Goal: Task Accomplishment & Management: Manage account settings

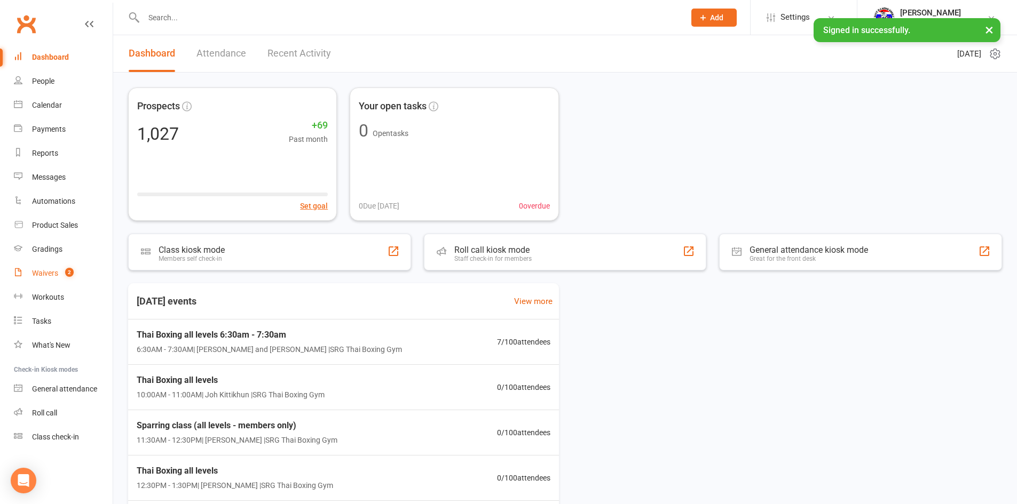
click at [52, 280] on link "Waivers 2" at bounding box center [63, 274] width 99 height 24
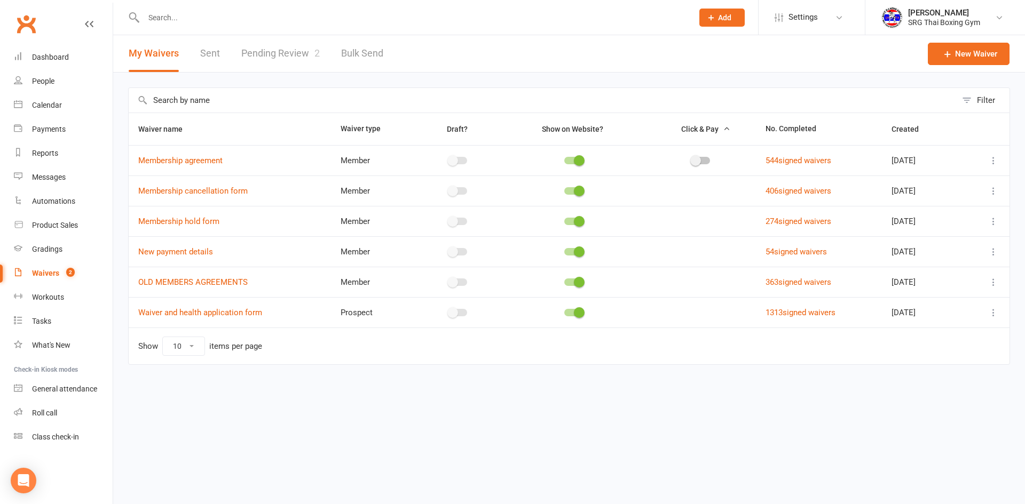
click at [281, 56] on link "Pending Review 2" at bounding box center [280, 53] width 78 height 37
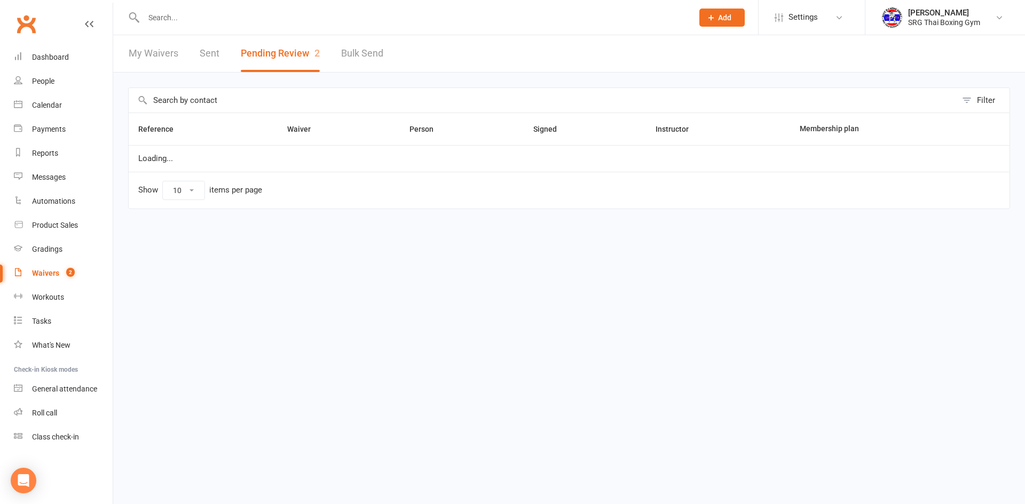
select select "100"
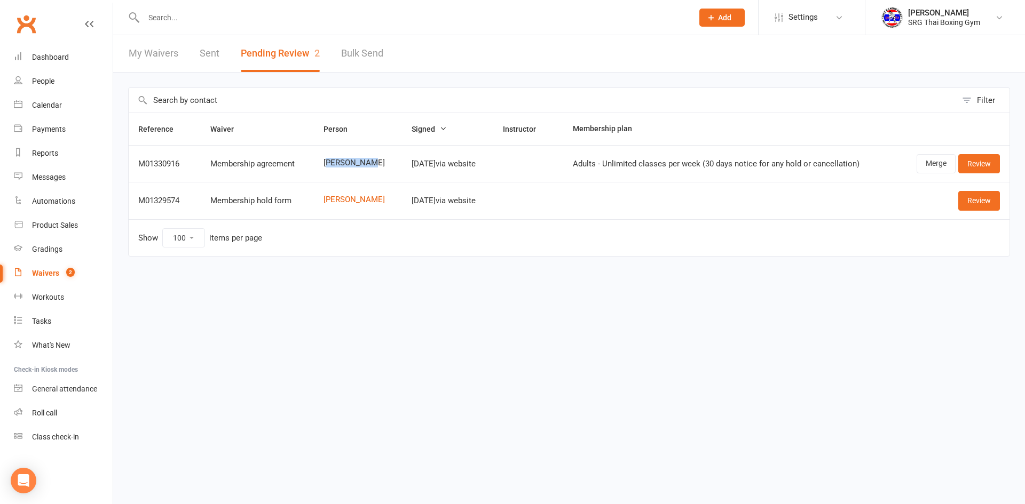
drag, startPoint x: 325, startPoint y: 157, endPoint x: 366, endPoint y: 157, distance: 41.1
click at [366, 157] on td "Shaun Townsend" at bounding box center [358, 163] width 88 height 37
click at [48, 60] on div "Dashboard" at bounding box center [50, 57] width 37 height 9
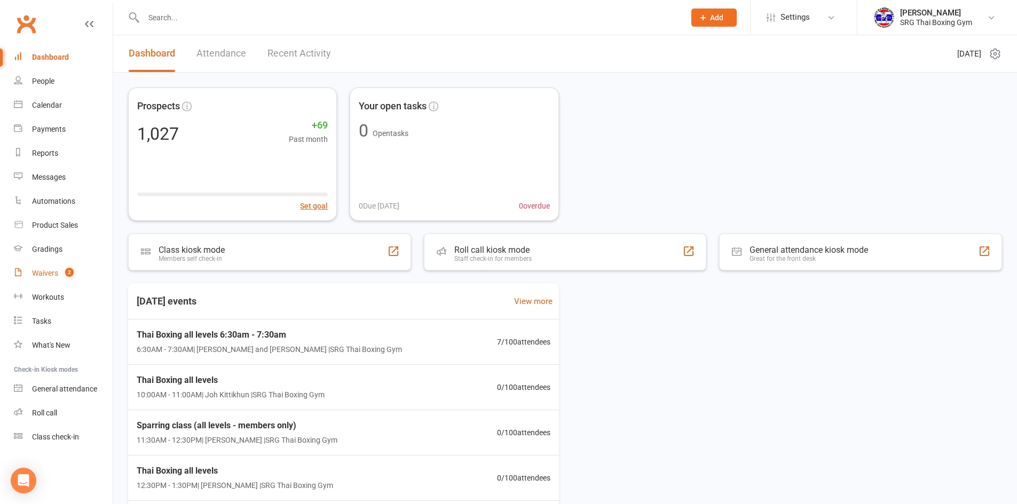
click at [38, 277] on div "Waivers" at bounding box center [45, 273] width 26 height 9
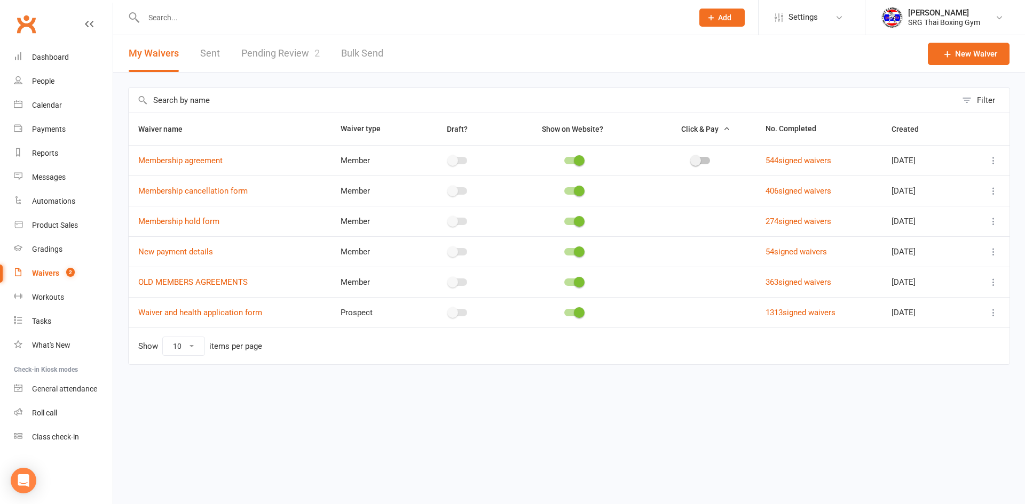
click at [273, 42] on link "Pending Review 2" at bounding box center [280, 53] width 78 height 37
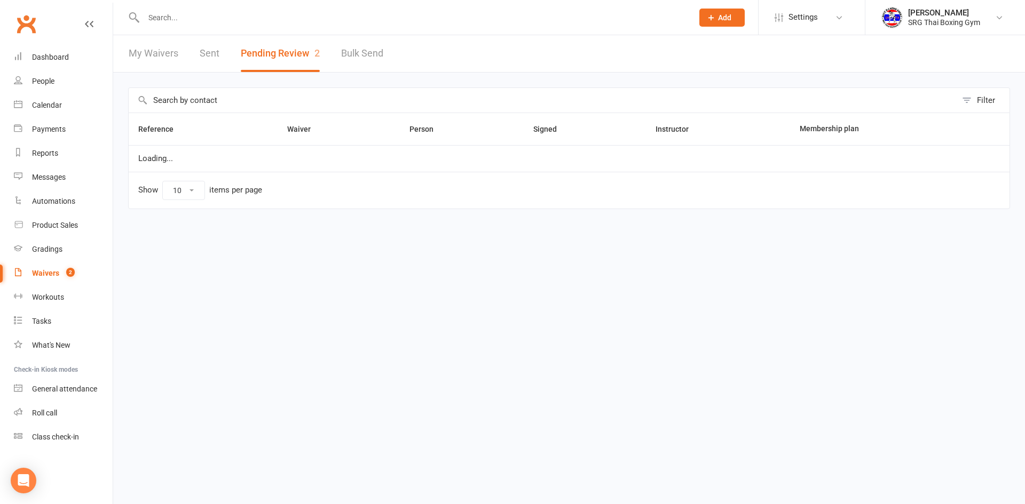
select select "100"
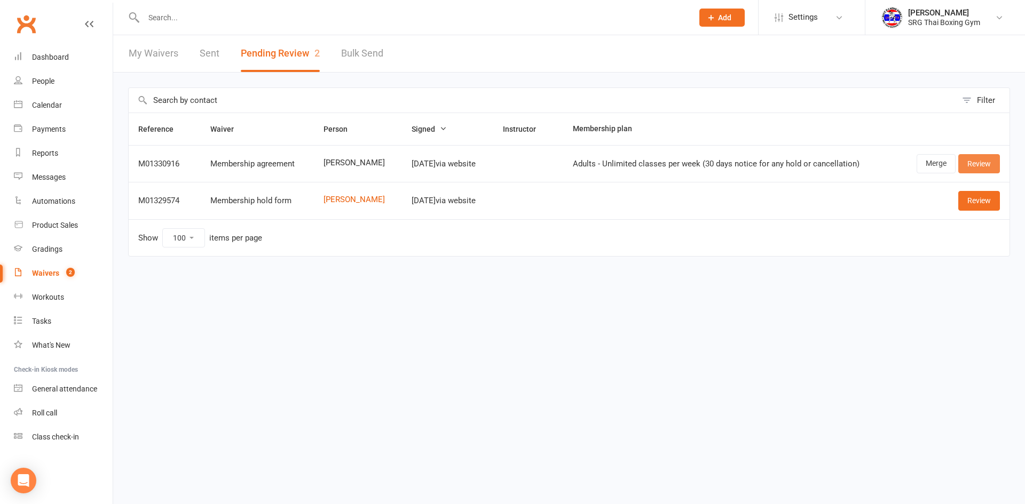
click at [967, 161] on link "Review" at bounding box center [979, 163] width 42 height 19
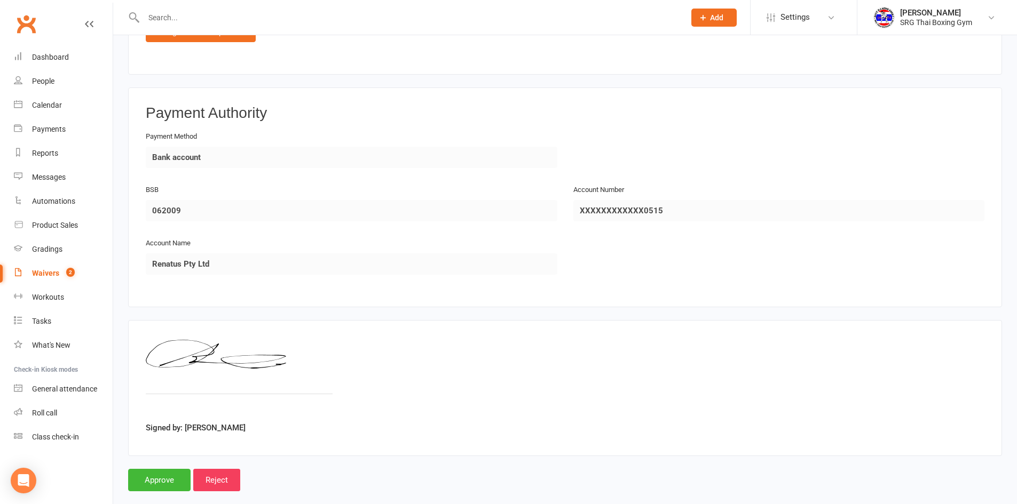
scroll to position [890, 0]
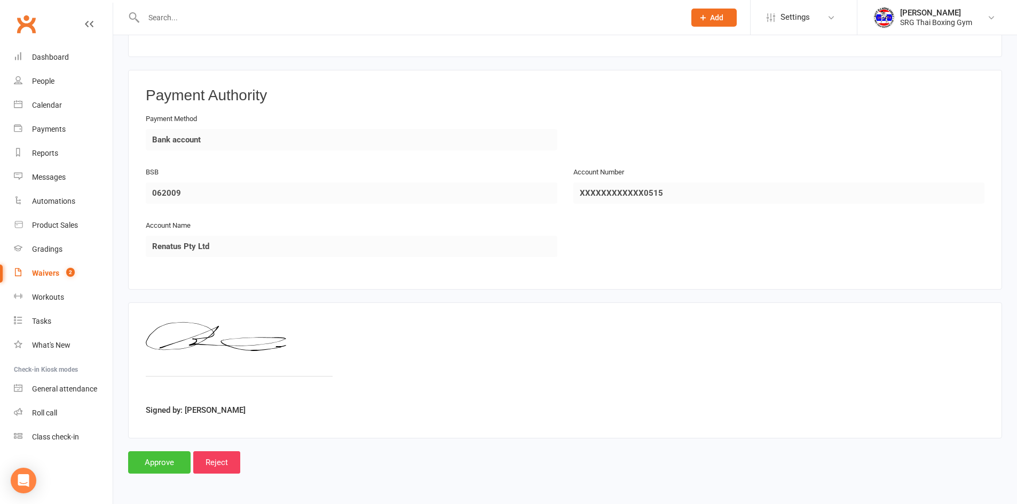
drag, startPoint x: 172, startPoint y: 465, endPoint x: 166, endPoint y: 466, distance: 6.1
click at [166, 466] on input "Approve" at bounding box center [159, 463] width 62 height 22
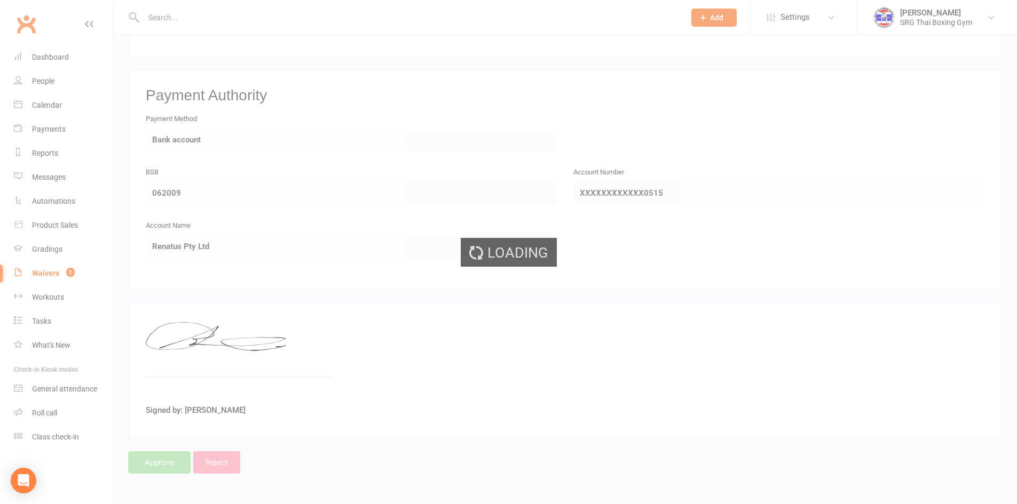
select select "100"
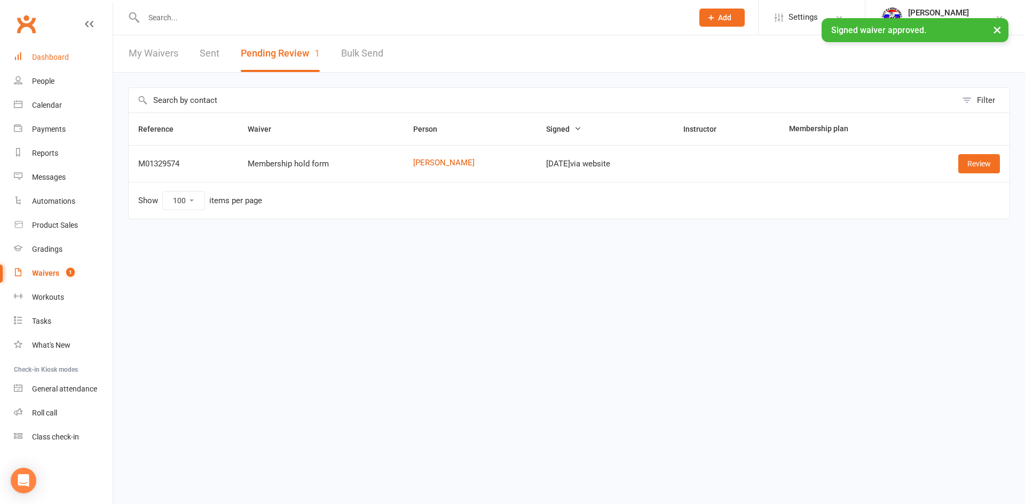
click at [69, 64] on link "Dashboard" at bounding box center [63, 57] width 99 height 24
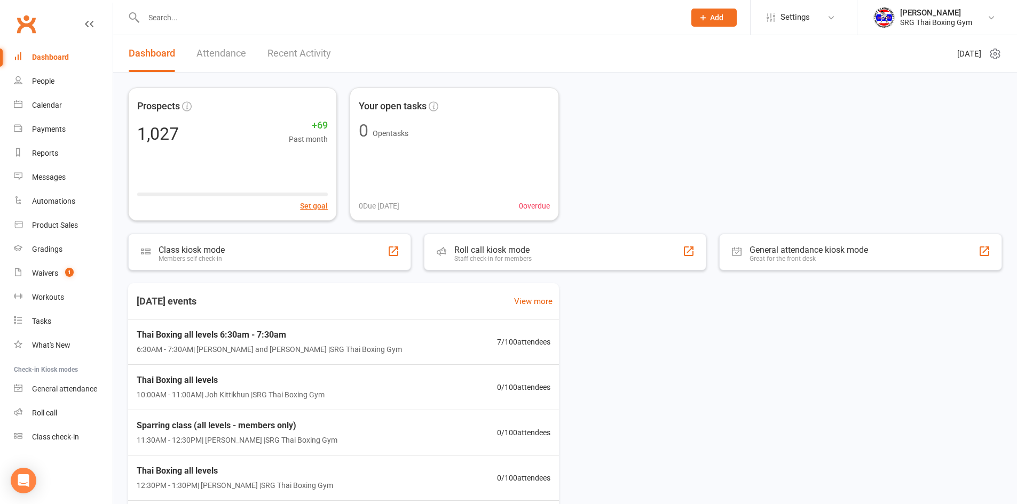
click at [300, 17] on input "text" at bounding box center [408, 17] width 537 height 15
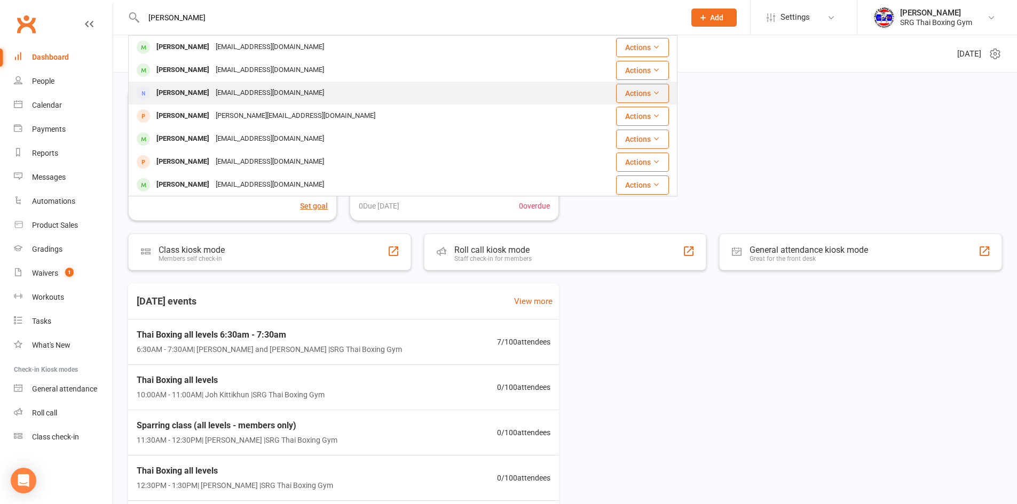
type input "shaun"
click at [344, 91] on div "Simon Shaw sa_shaw@hotmail.com" at bounding box center [356, 93] width 455 height 22
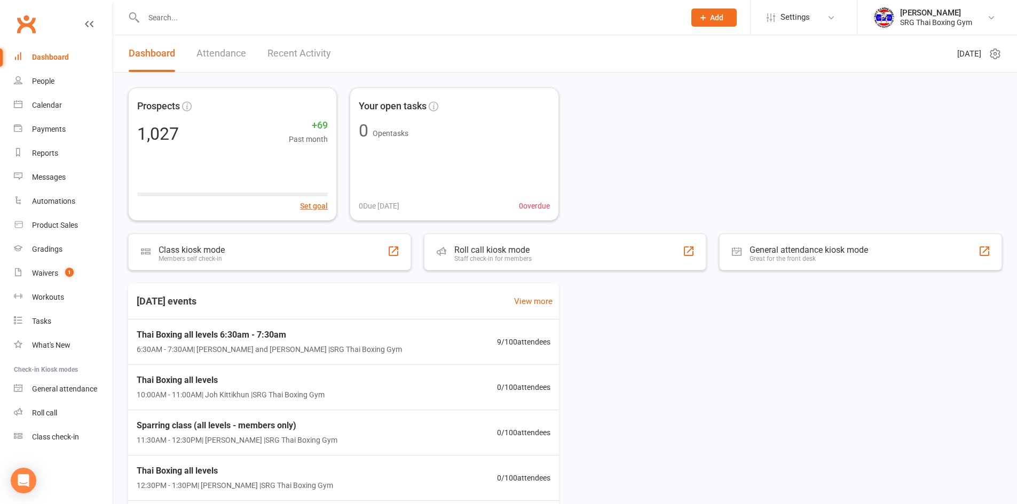
click at [156, 17] on input "text" at bounding box center [408, 17] width 537 height 15
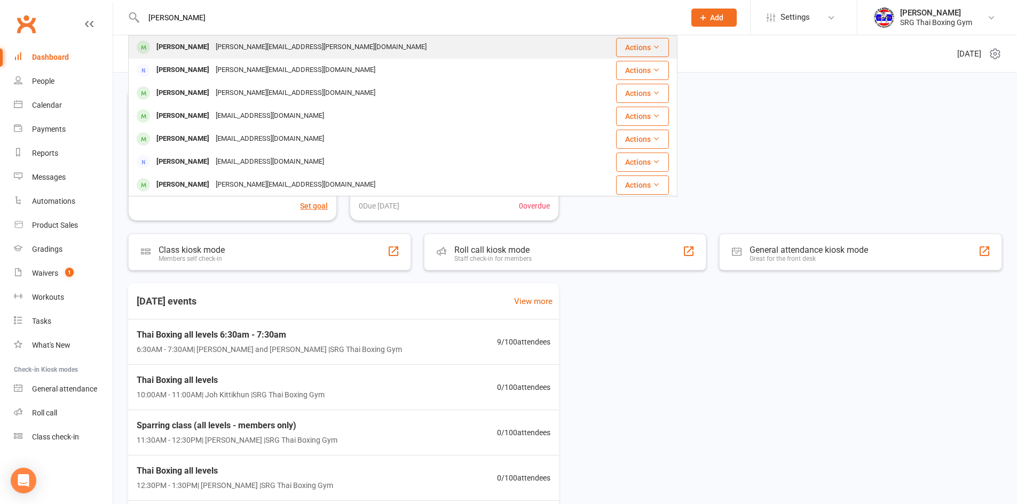
type input "[PERSON_NAME]"
click at [284, 45] on div "[PERSON_NAME] [PERSON_NAME][EMAIL_ADDRESS][PERSON_NAME][DOMAIN_NAME]" at bounding box center [356, 47] width 455 height 22
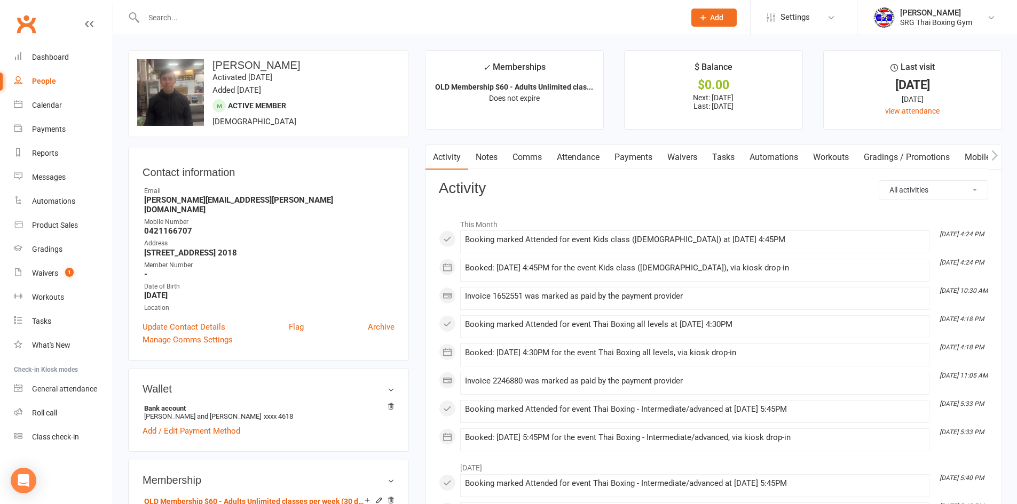
click at [624, 153] on link "Payments" at bounding box center [633, 157] width 53 height 25
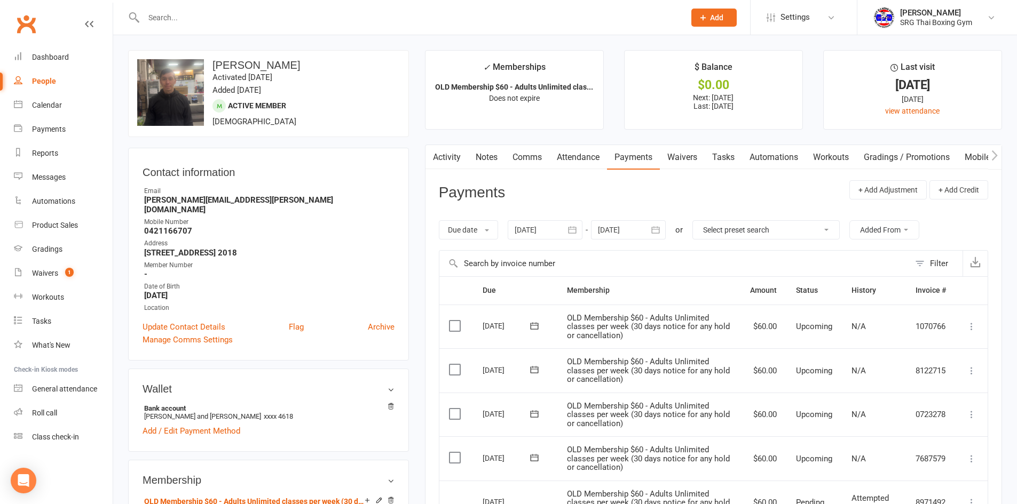
click at [690, 163] on link "Waivers" at bounding box center [682, 157] width 45 height 25
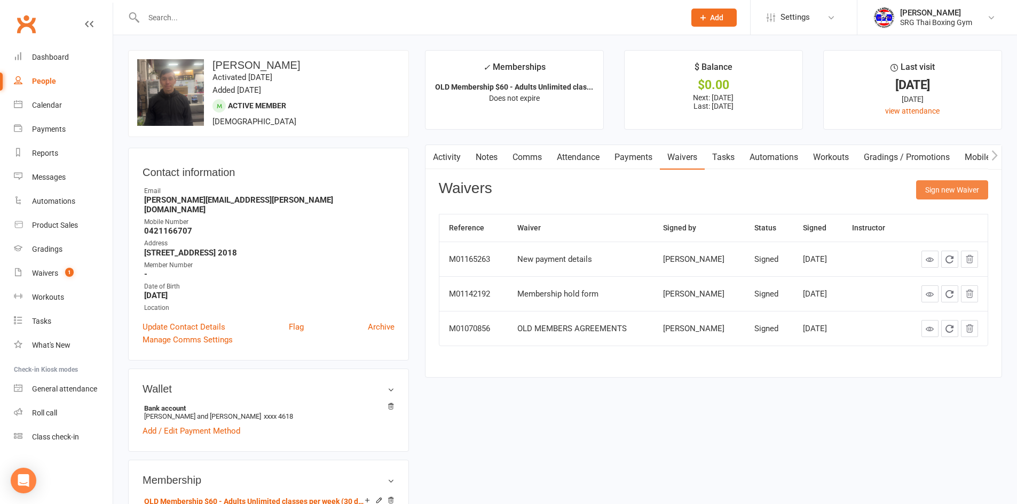
click at [945, 189] on button "Sign new Waiver" at bounding box center [952, 189] width 72 height 19
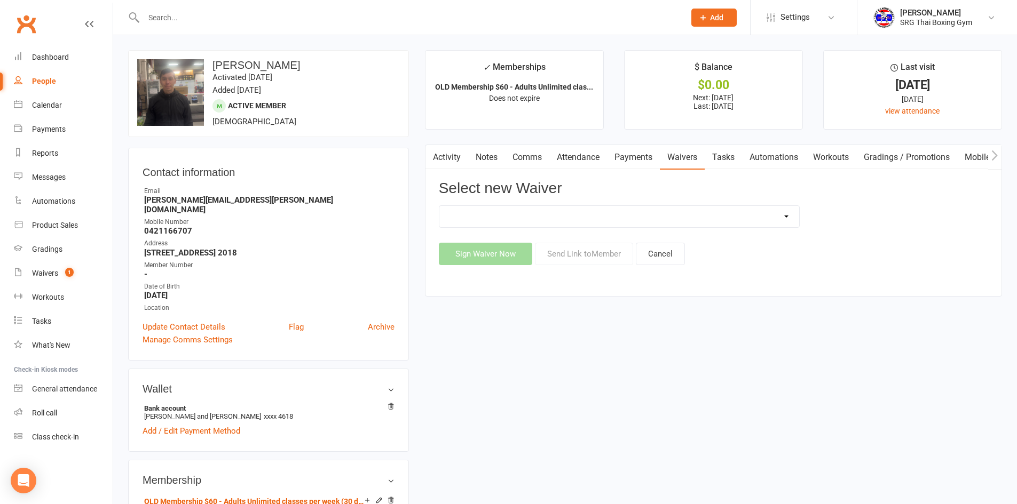
click at [670, 220] on select "Membership agreement Membership cancellation form Membership hold form New paym…" at bounding box center [619, 216] width 360 height 21
select select "12440"
click at [439, 206] on select "Membership agreement Membership cancellation form Membership hold form New paym…" at bounding box center [619, 216] width 360 height 21
click at [605, 260] on button "Send Link to Member" at bounding box center [584, 254] width 98 height 22
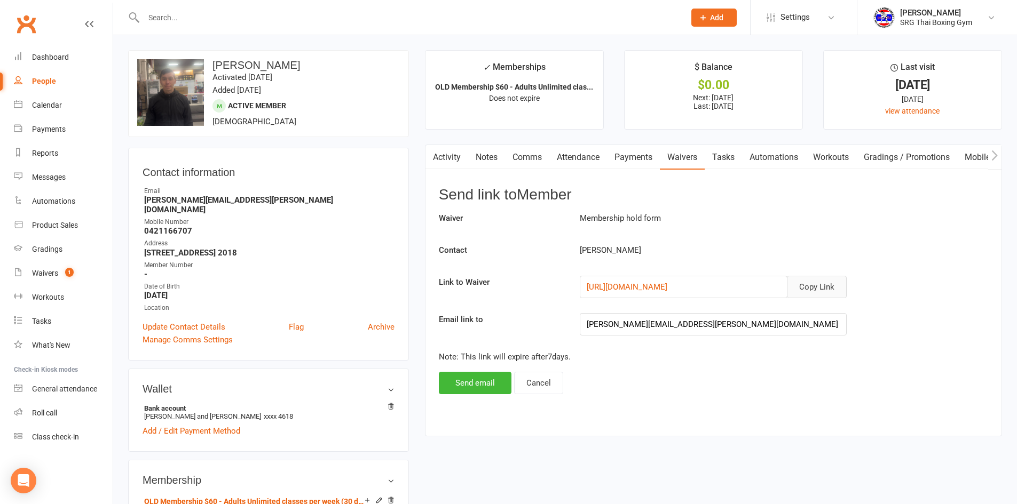
drag, startPoint x: 812, startPoint y: 288, endPoint x: 795, endPoint y: 293, distance: 17.4
click at [811, 288] on button "Copy Link" at bounding box center [817, 287] width 60 height 22
